Goal: Task Accomplishment & Management: Use online tool/utility

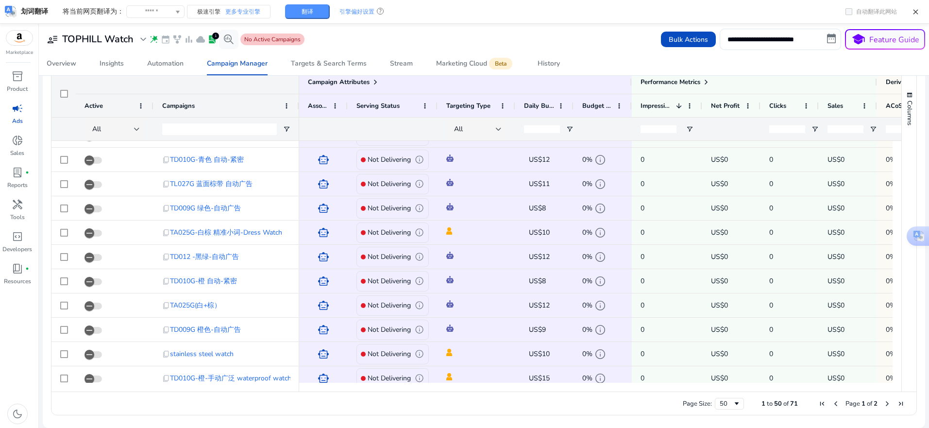
scroll to position [778, 0]
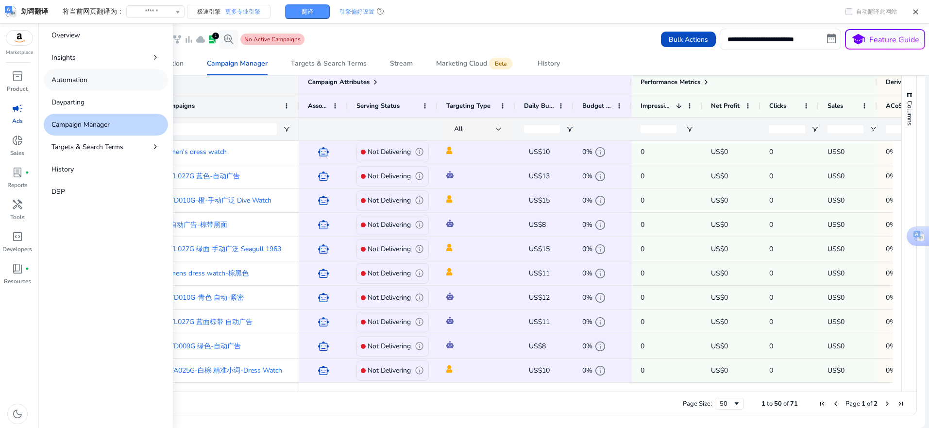
click at [101, 75] on link "Automation" at bounding box center [106, 80] width 124 height 22
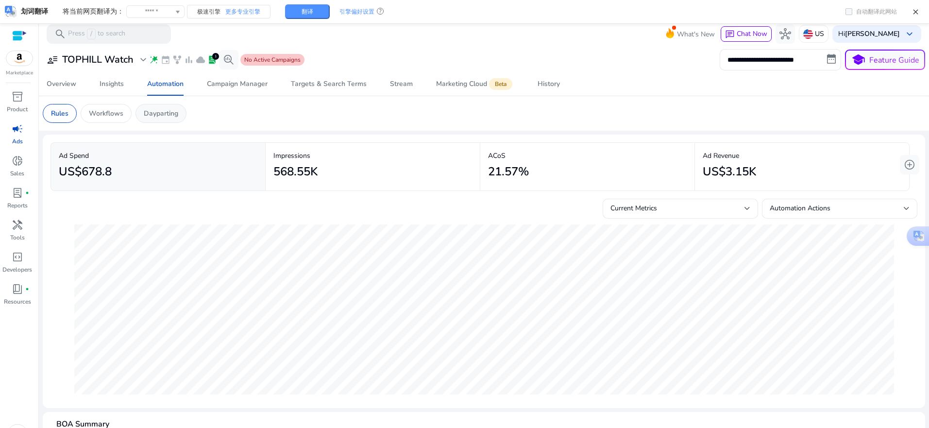
click at [161, 107] on div "Dayparting" at bounding box center [160, 113] width 51 height 19
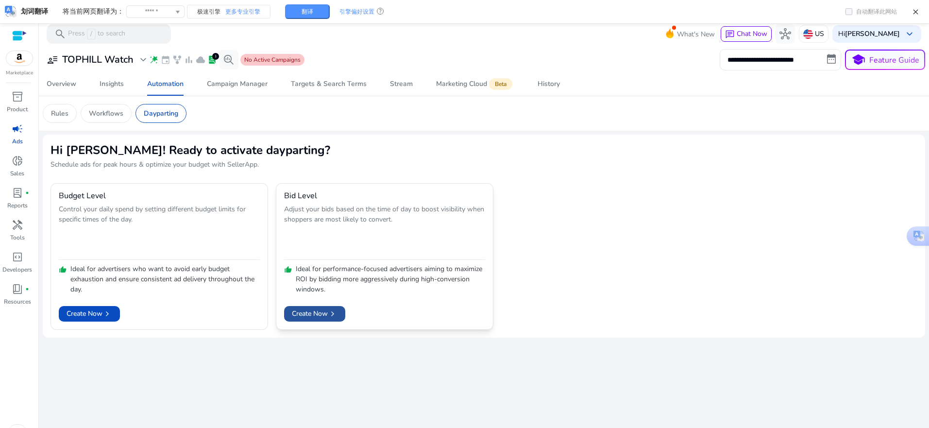
click at [305, 316] on span "Create Now chevron_right" at bounding box center [315, 313] width 46 height 10
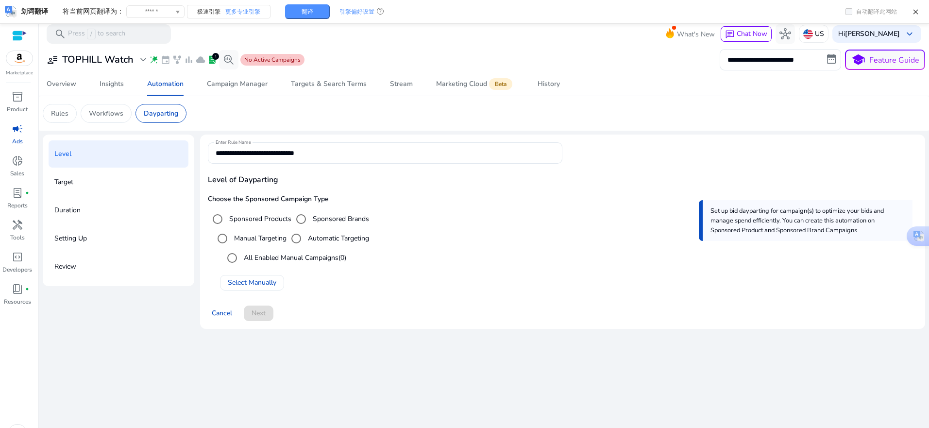
click at [261, 261] on label "All Enabled Manual Campaigns (0)" at bounding box center [294, 258] width 104 height 10
click at [258, 286] on span "Select Manually" at bounding box center [252, 282] width 49 height 10
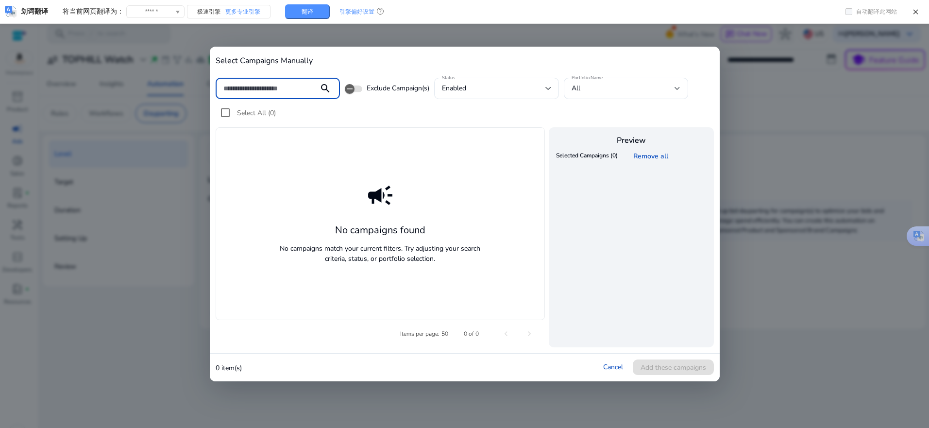
click at [309, 85] on input at bounding box center [267, 88] width 88 height 11
click at [502, 80] on div "enabled" at bounding box center [496, 88] width 109 height 21
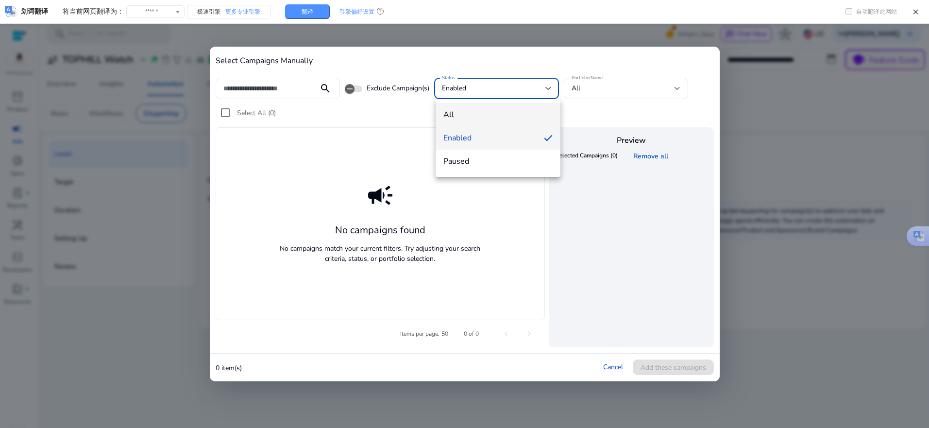
click at [479, 113] on span "all" at bounding box center [497, 114] width 109 height 11
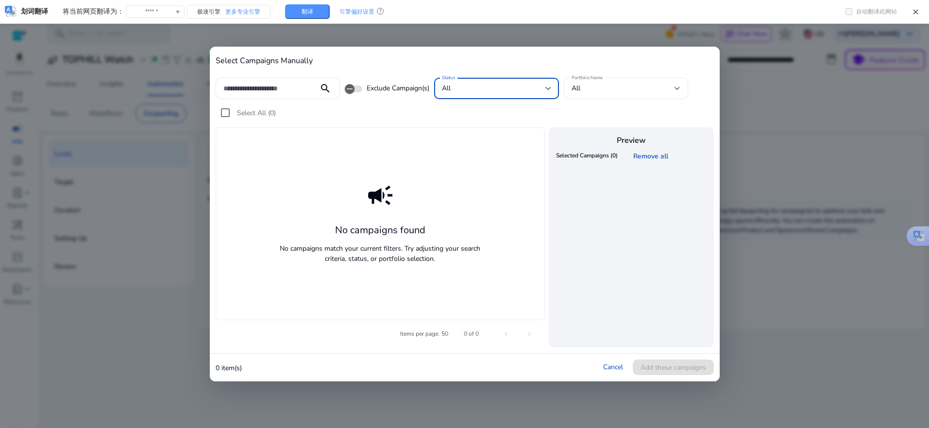
click at [602, 119] on div "Select All (0)" at bounding box center [465, 115] width 498 height 24
click at [608, 91] on div "All" at bounding box center [623, 88] width 103 height 11
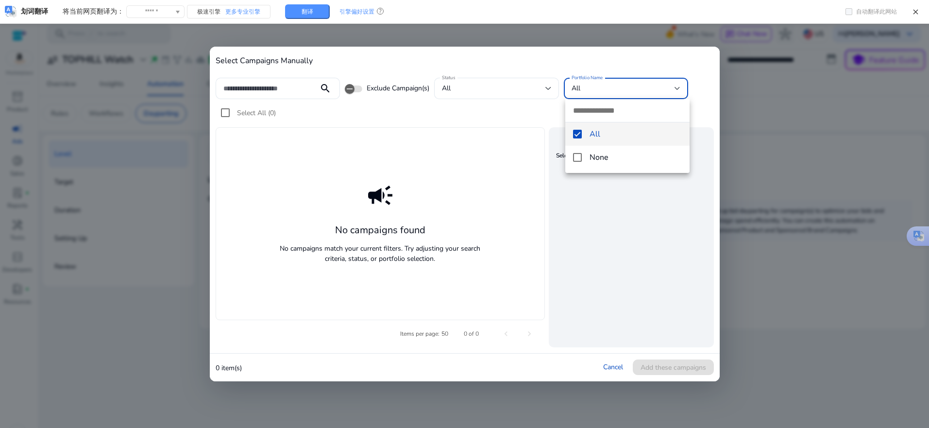
drag, startPoint x: 610, startPoint y: 135, endPoint x: 511, endPoint y: 120, distance: 100.2
click at [609, 135] on span "All" at bounding box center [636, 134] width 93 height 11
drag, startPoint x: 450, startPoint y: 121, endPoint x: 389, endPoint y: 113, distance: 60.8
click at [446, 121] on div at bounding box center [464, 214] width 929 height 428
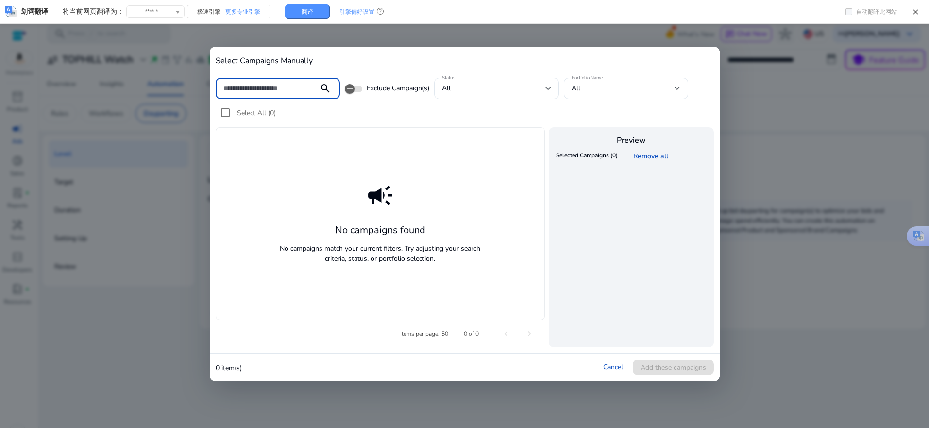
click at [267, 83] on input at bounding box center [267, 88] width 88 height 11
click at [263, 93] on input at bounding box center [267, 88] width 88 height 11
drag, startPoint x: 261, startPoint y: 87, endPoint x: 268, endPoint y: 82, distance: 8.6
click at [129, 79] on div "Select Campaigns Manually ** search Exclude Campaign(s) Status all Portfolio Na…" at bounding box center [464, 214] width 929 height 428
paste input "**********"
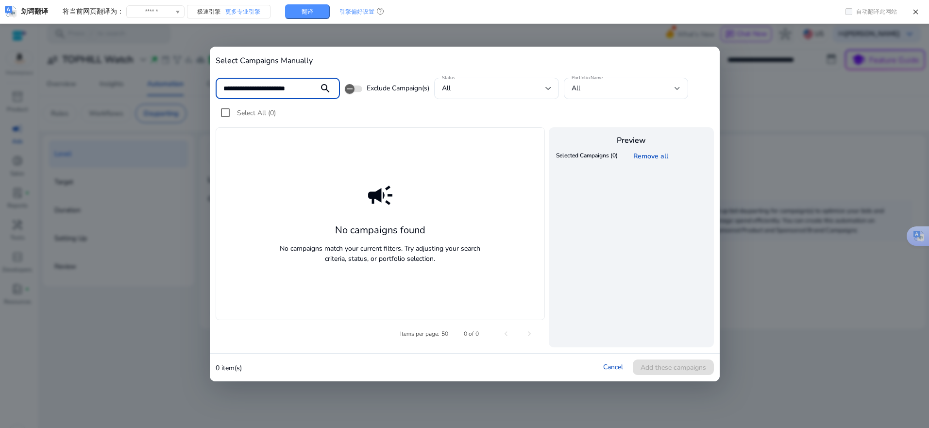
scroll to position [0, 9]
click at [229, 85] on input "**********" at bounding box center [267, 88] width 88 height 11
click at [227, 85] on input "**********" at bounding box center [267, 88] width 88 height 11
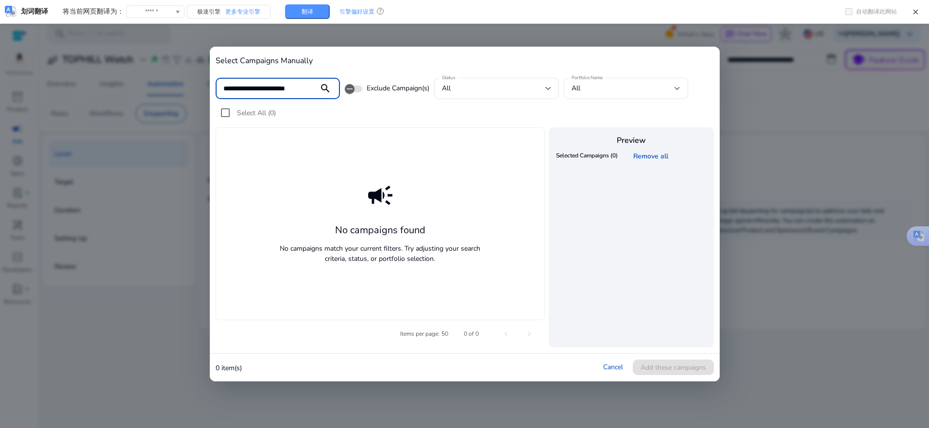
drag, startPoint x: 254, startPoint y: 94, endPoint x: 198, endPoint y: 92, distance: 55.9
click at [198, 92] on div "**********" at bounding box center [464, 214] width 929 height 428
click at [225, 87] on input "**********" at bounding box center [267, 88] width 88 height 11
click at [327, 88] on mat-icon "search" at bounding box center [325, 89] width 23 height 12
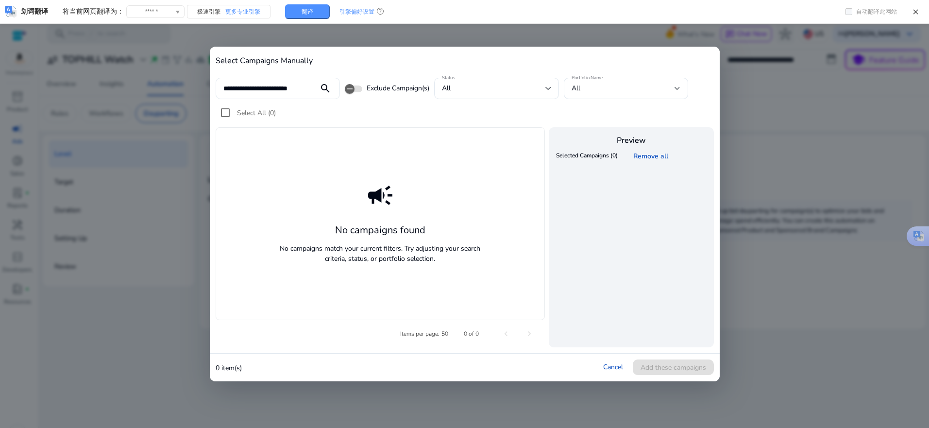
click at [323, 87] on mat-icon "search" at bounding box center [325, 89] width 23 height 12
type input "**********"
click at [323, 86] on mat-icon "search" at bounding box center [325, 89] width 23 height 12
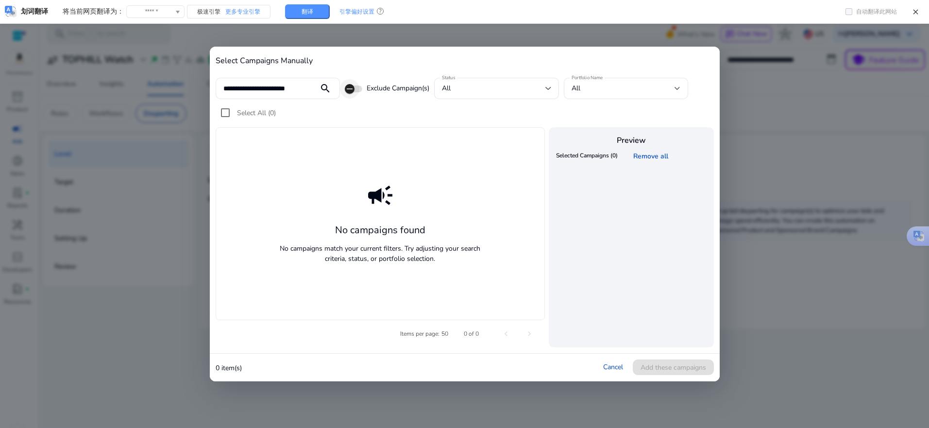
click at [349, 90] on icon "button" at bounding box center [349, 88] width 9 height 9
click at [349, 90] on span "button" at bounding box center [357, 88] width 19 height 19
click at [591, 157] on th "Selected Campaigns (0)" at bounding box center [587, 156] width 67 height 15
drag, startPoint x: 407, startPoint y: 162, endPoint x: 322, endPoint y: 115, distance: 97.6
click at [407, 162] on div "campaign No campaigns found No campaigns match your current filters. Try adjust…" at bounding box center [381, 223] width 330 height 192
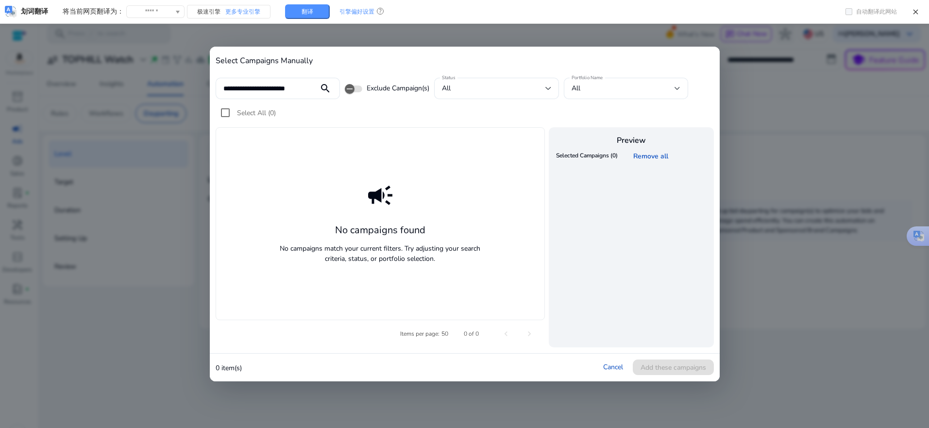
click at [815, 80] on div at bounding box center [464, 214] width 929 height 428
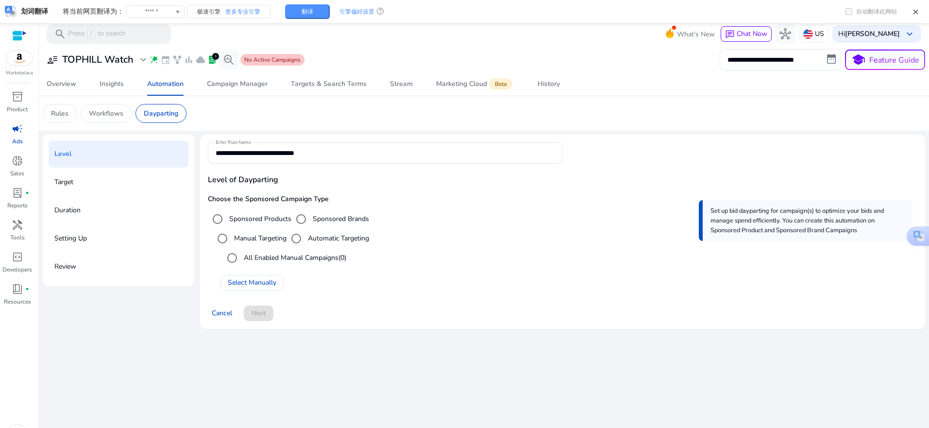
click at [317, 239] on label "Automatic Targeting" at bounding box center [337, 238] width 63 height 10
click at [242, 282] on span "Select Manually" at bounding box center [252, 282] width 49 height 10
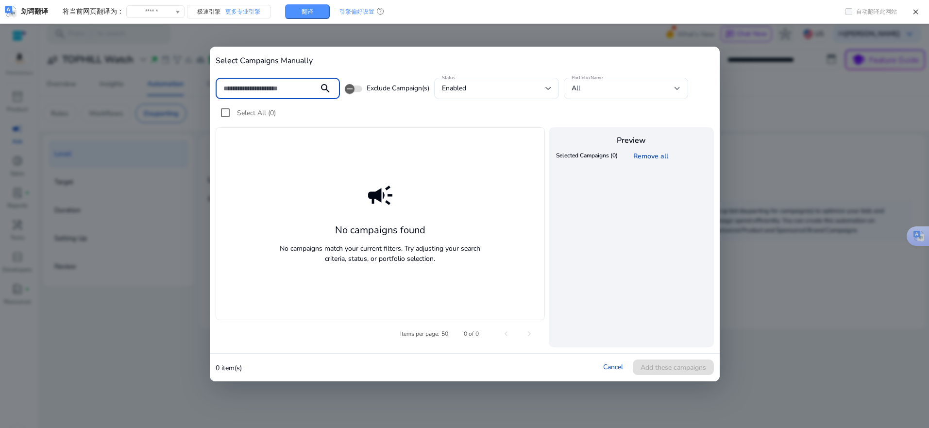
click at [313, 89] on div "search" at bounding box center [325, 89] width 29 height 12
click at [526, 94] on div "enabled" at bounding box center [493, 88] width 103 height 11
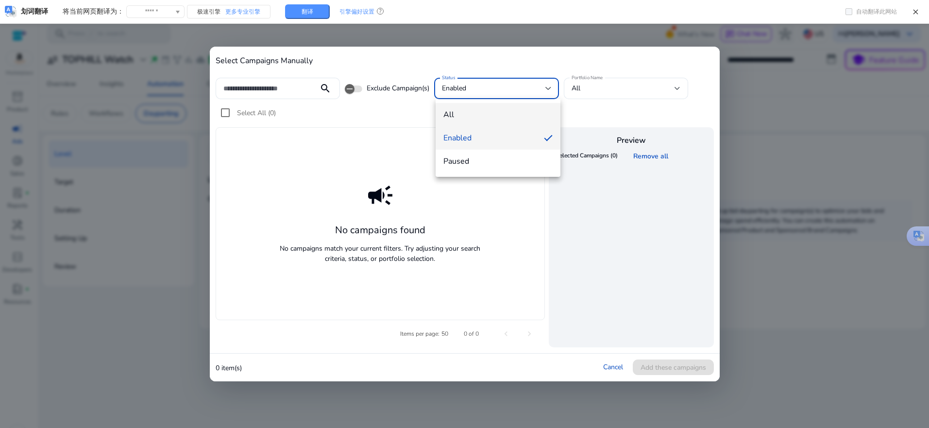
click at [515, 109] on mat-option "all" at bounding box center [498, 114] width 125 height 23
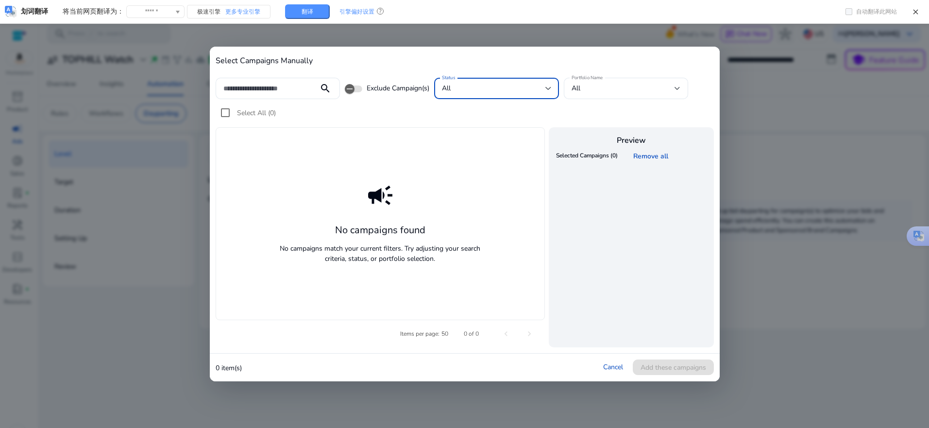
click at [444, 123] on div "Select All (0)" at bounding box center [465, 115] width 498 height 24
click at [632, 83] on div "All" at bounding box center [623, 88] width 103 height 11
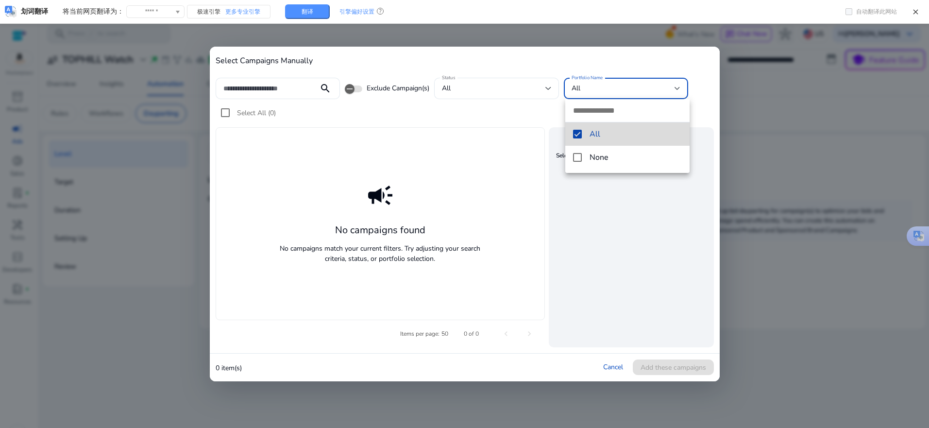
click at [575, 133] on mat-pseudo-checkbox at bounding box center [577, 134] width 9 height 9
click at [429, 126] on div at bounding box center [464, 214] width 929 height 428
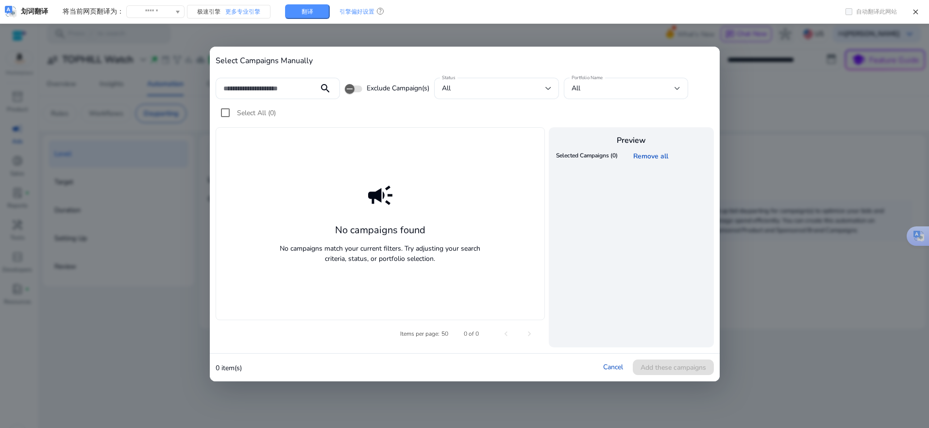
click at [362, 124] on div "Select All (0)" at bounding box center [465, 115] width 498 height 24
click at [250, 116] on span "Select All (0)" at bounding box center [256, 112] width 39 height 9
click at [327, 86] on mat-icon "search" at bounding box center [325, 89] width 23 height 12
click at [326, 86] on mat-icon "search" at bounding box center [325, 89] width 23 height 12
click at [456, 118] on div "Select All (0)" at bounding box center [465, 115] width 498 height 24
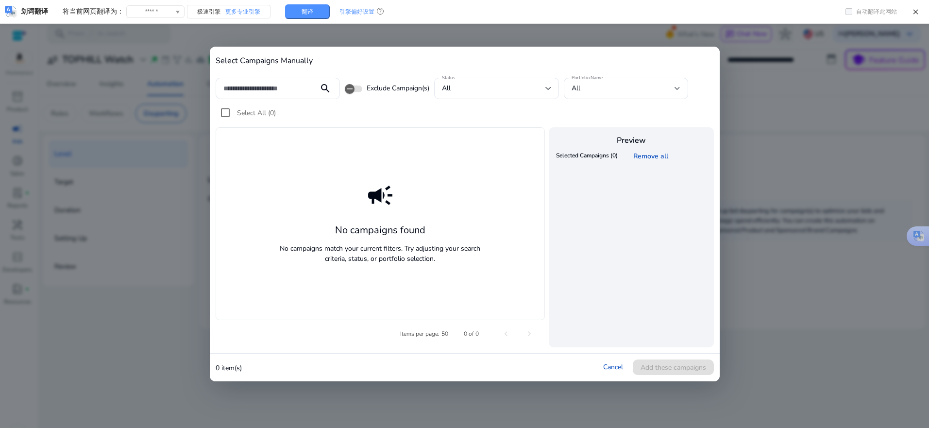
click at [367, 240] on div "campaign No campaigns found No campaigns match your current filters. Try adjust…" at bounding box center [381, 223] width 330 height 192
drag, startPoint x: 326, startPoint y: 257, endPoint x: 444, endPoint y: 265, distance: 118.2
click at [444, 265] on div "campaign No campaigns found No campaigns match your current filters. Try adjust…" at bounding box center [381, 223] width 330 height 192
click at [479, 306] on div "campaign No campaigns found No campaigns match your current filters. Try adjust…" at bounding box center [381, 223] width 330 height 192
click at [130, 350] on div at bounding box center [464, 214] width 929 height 428
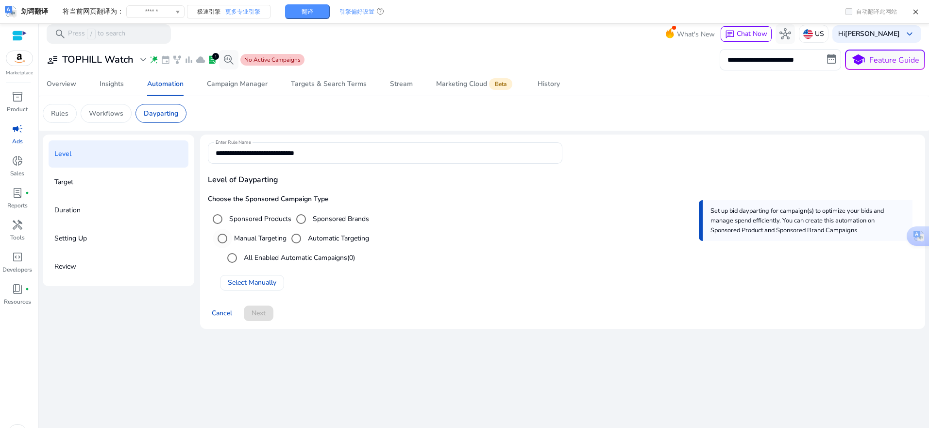
click at [249, 242] on label "Manual Targeting" at bounding box center [259, 238] width 54 height 10
click at [98, 335] on div "**********" at bounding box center [484, 236] width 882 height 202
click at [216, 84] on div "Campaign Manager" at bounding box center [237, 84] width 61 height 7
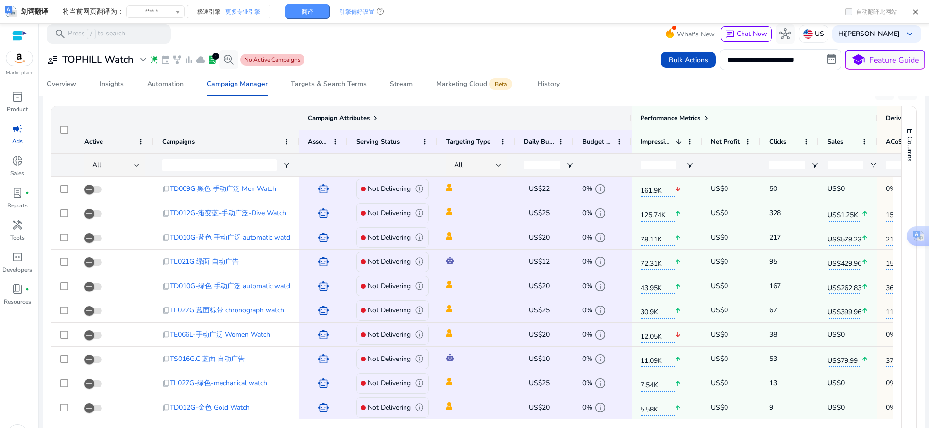
scroll to position [399, 0]
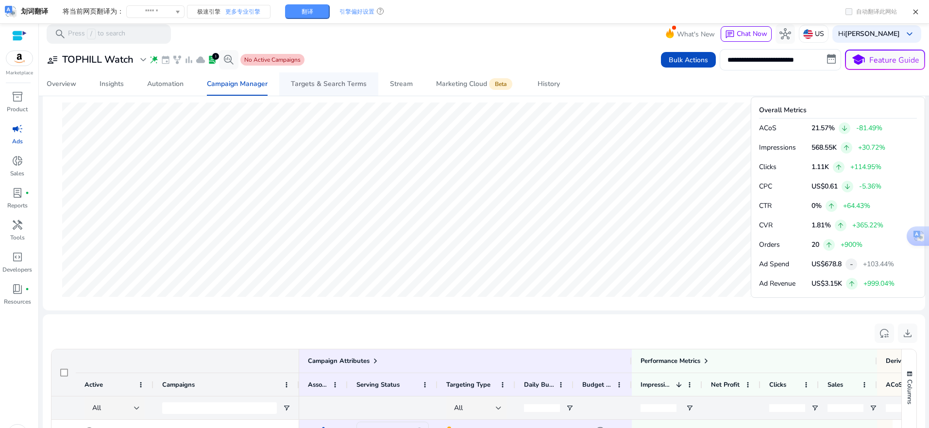
click at [348, 85] on div "Targets & Search Terms" at bounding box center [329, 84] width 76 height 7
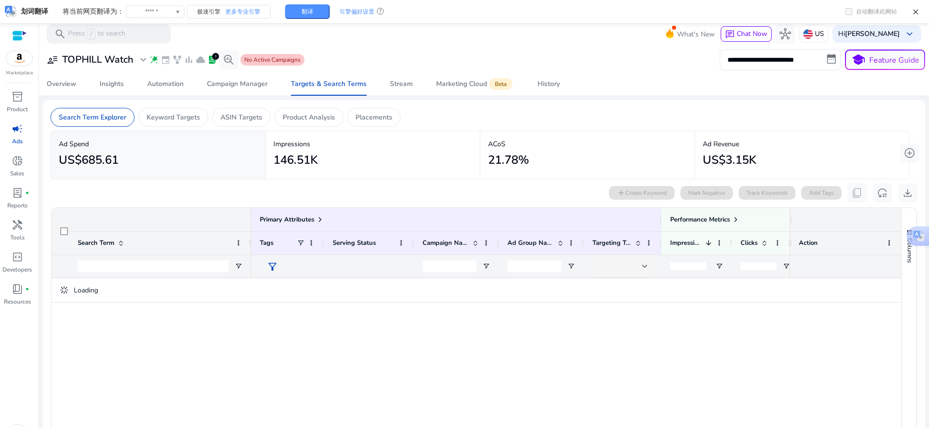
click at [235, 362] on div "Loading" at bounding box center [476, 399] width 850 height 242
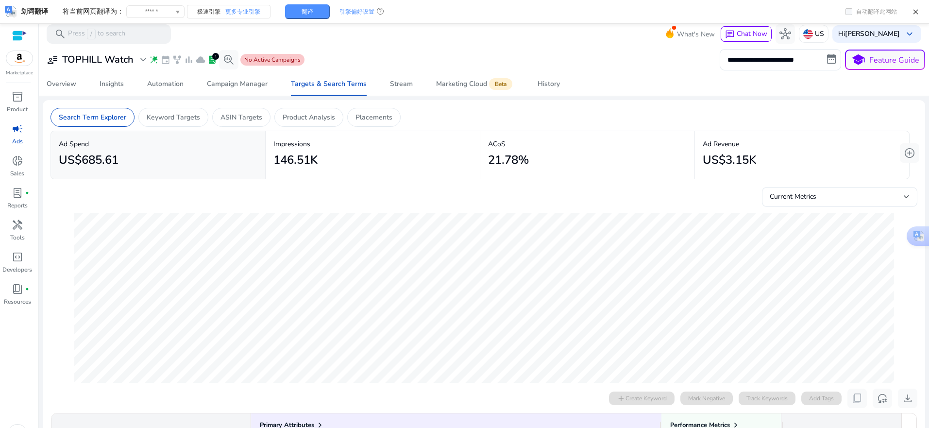
click at [689, 195] on div "Current Metrics" at bounding box center [484, 195] width 867 height 24
click at [410, 87] on link "Stream" at bounding box center [401, 83] width 46 height 23
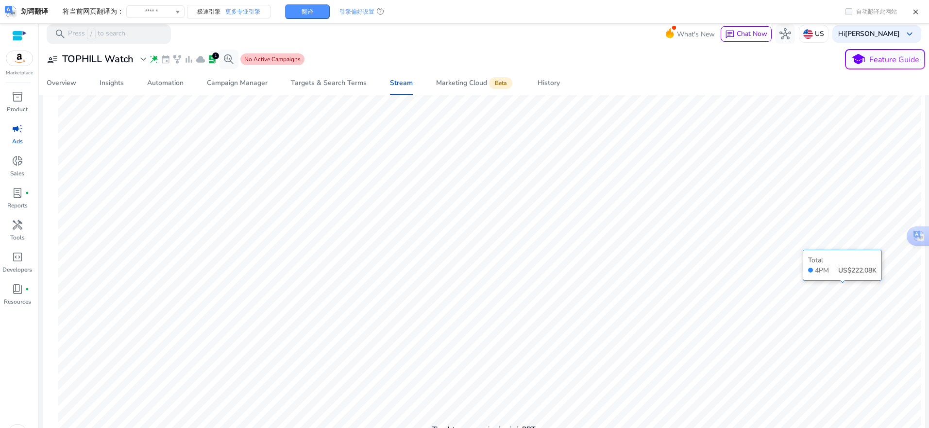
scroll to position [231, 0]
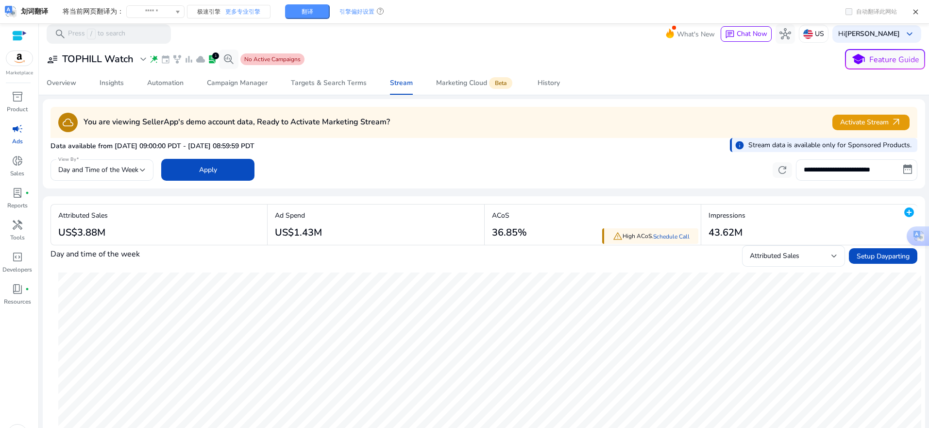
scroll to position [231, 0]
